Goal: Use online tool/utility: Utilize a website feature to perform a specific function

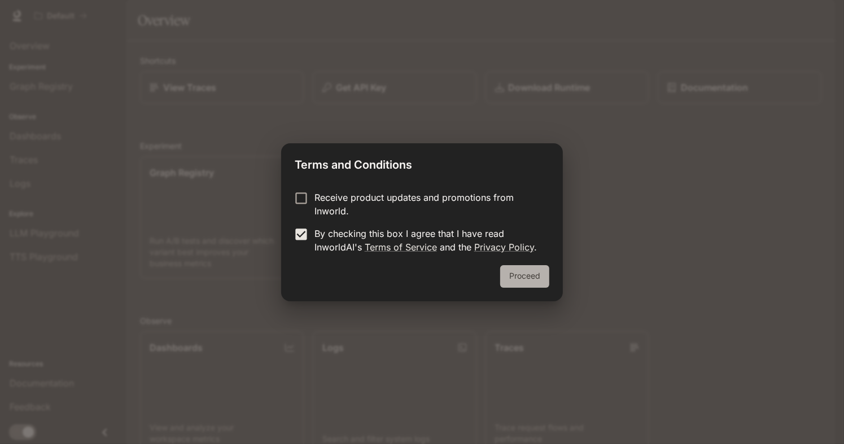
click at [541, 279] on button "Proceed" at bounding box center [524, 276] width 49 height 23
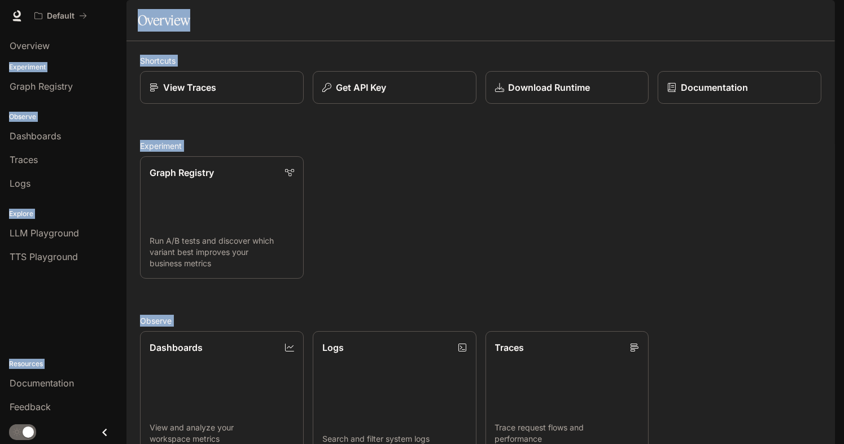
drag, startPoint x: 843, startPoint y: 121, endPoint x: 838, endPoint y: 187, distance: 66.3
click at [838, 187] on body "Skip to main content Default Documentation Documentation Portal Overview Experi…" at bounding box center [422, 231] width 844 height 463
click at [421, 162] on div "Graph Registry Run A/B tests and discover which variant best improves your busi…" at bounding box center [476, 213] width 690 height 132
click at [336, 198] on div "Graph Registry Run A/B tests and discover which variant best improves your busi…" at bounding box center [476, 213] width 690 height 132
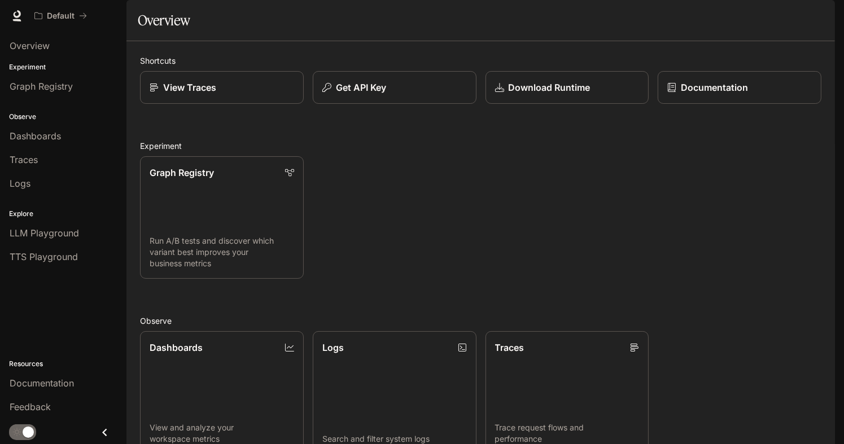
scroll to position [235, 0]
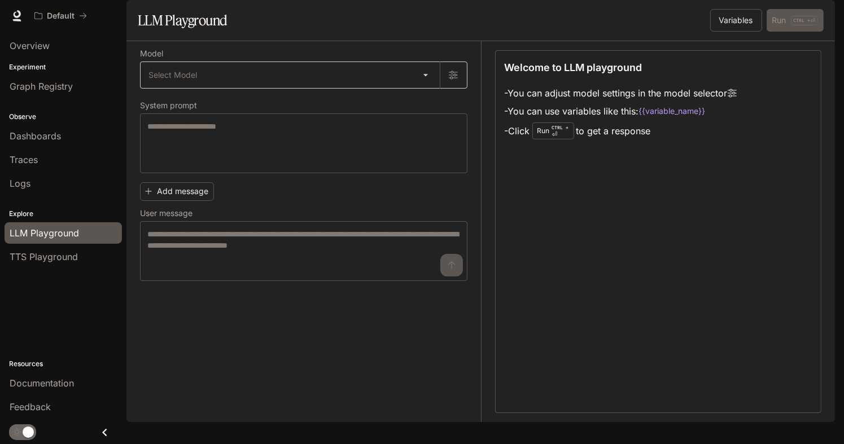
click at [190, 106] on body "Skip to main content Default Documentation Documentation Portal Overview Experi…" at bounding box center [422, 231] width 844 height 463
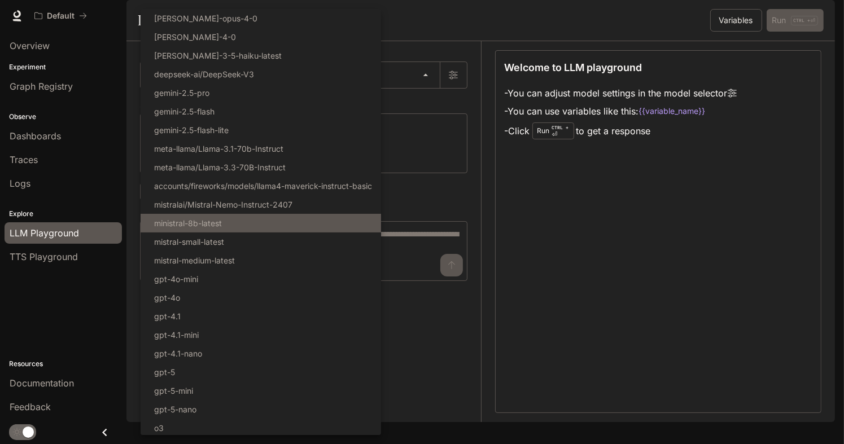
click at [284, 222] on li "ministral-8b-latest" at bounding box center [261, 223] width 240 height 19
type input "**********"
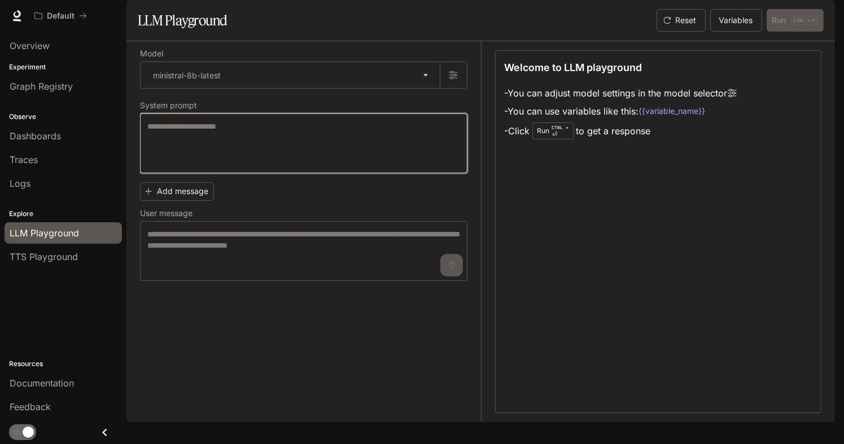
click at [238, 166] on textarea at bounding box center [303, 143] width 313 height 45
